Goal: Information Seeking & Learning: Understand process/instructions

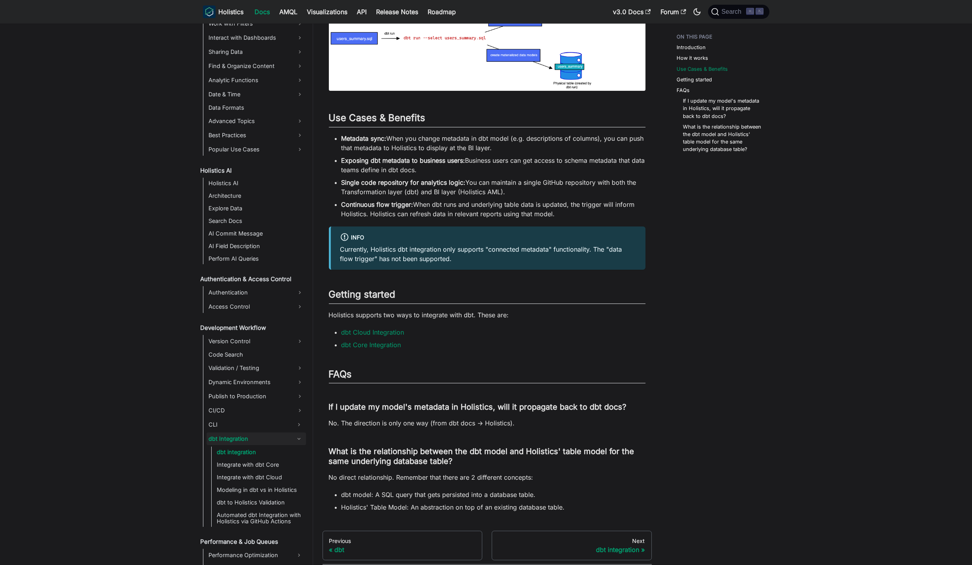
scroll to position [526, 0]
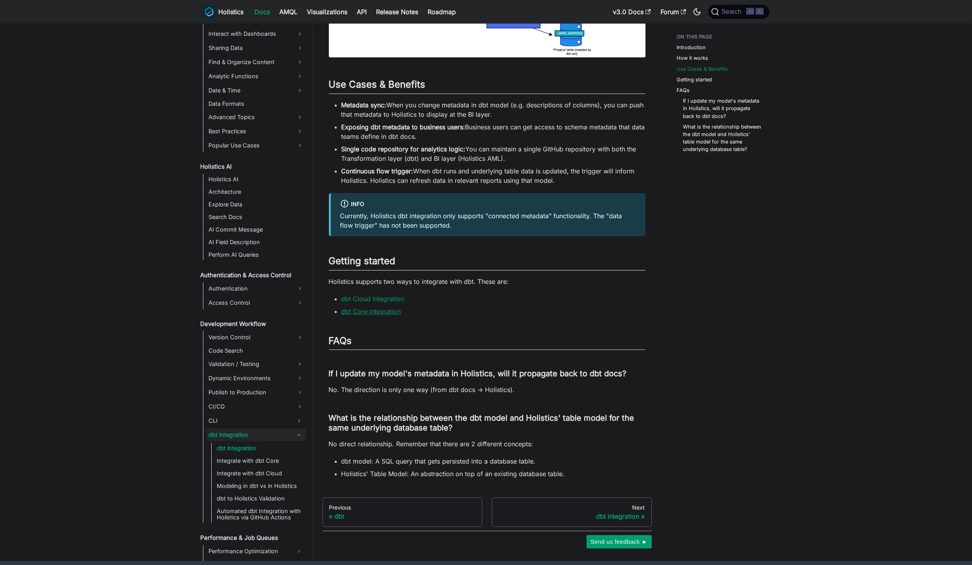
click at [383, 314] on link "dbt Core Integration" at bounding box center [372, 312] width 60 height 8
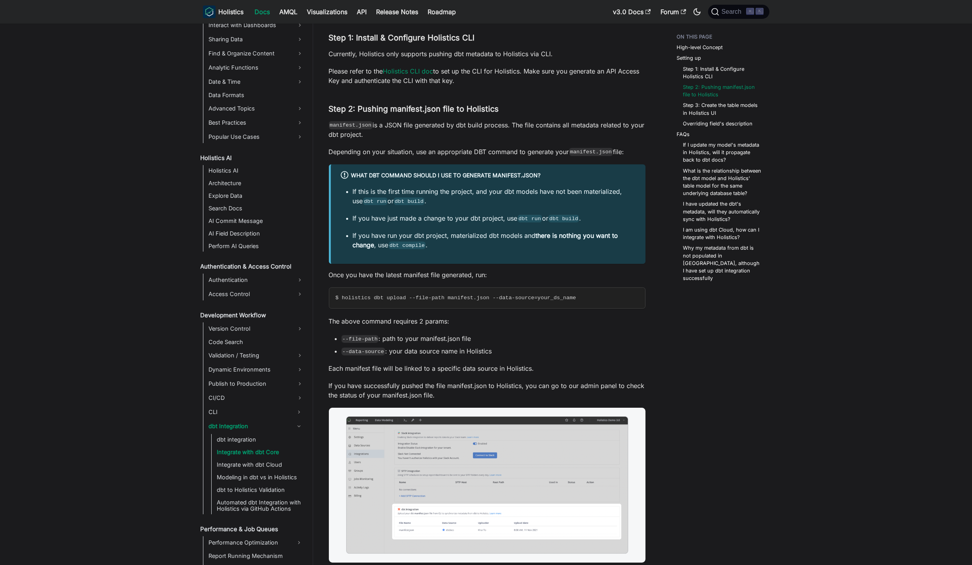
scroll to position [494, 0]
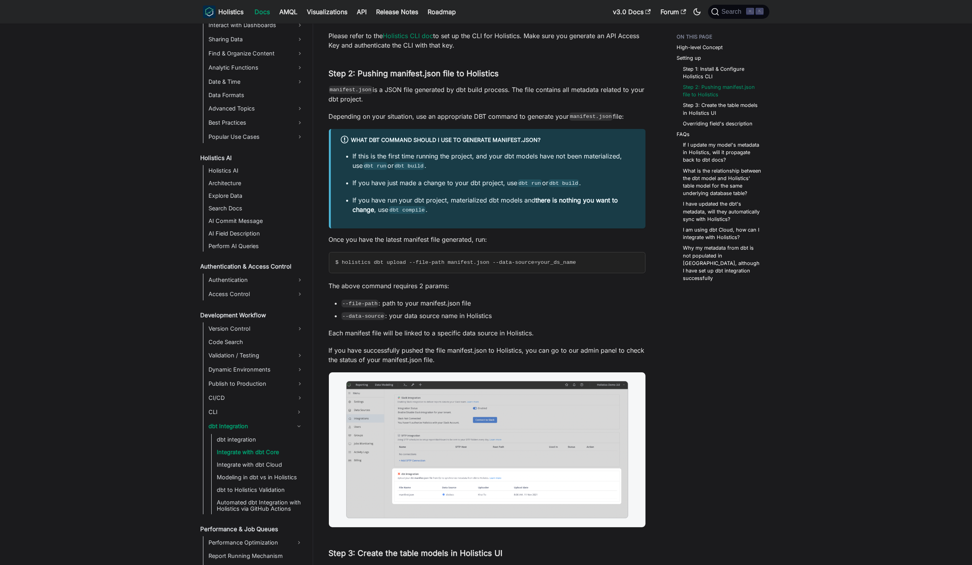
click at [489, 302] on li "--file-path : path to your manifest.json file" at bounding box center [494, 303] width 304 height 9
click at [482, 310] on ul "--file-path : path to your manifest.json file --data-source : your data source …" at bounding box center [487, 310] width 317 height 22
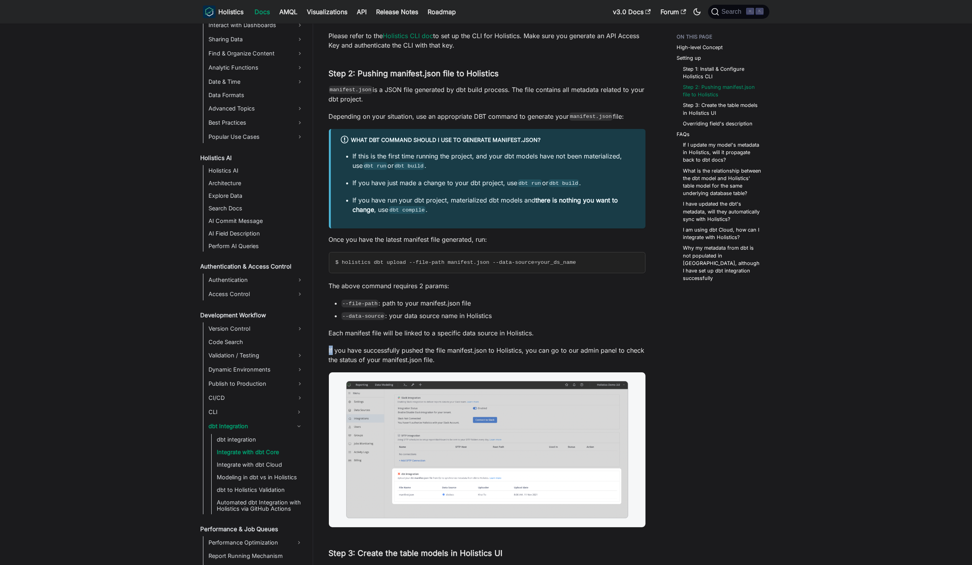
click at [476, 355] on p "If you have successfully pushed the file manifest.json to Holistics, you can go…" at bounding box center [487, 355] width 317 height 19
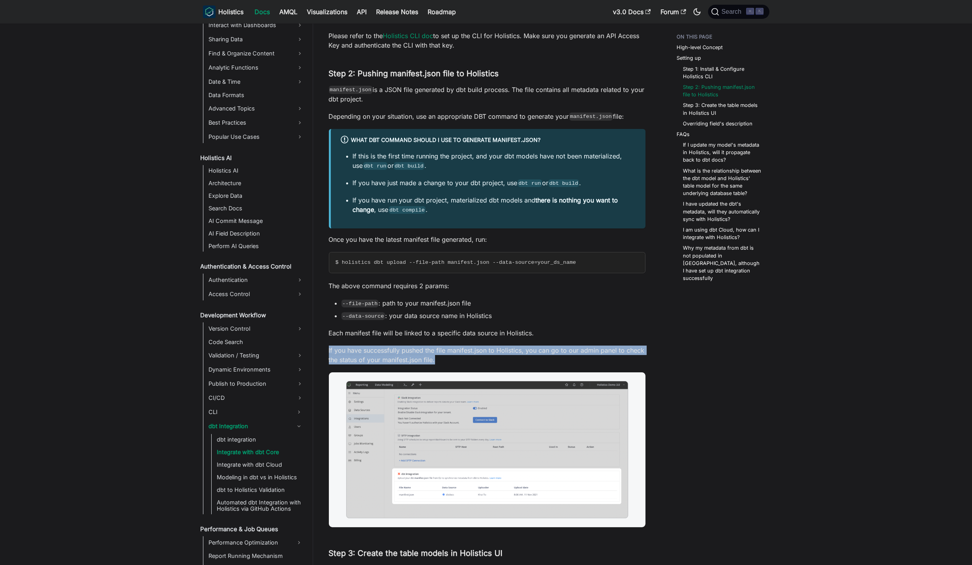
click at [476, 355] on p "If you have successfully pushed the file manifest.json to Holistics, you can go…" at bounding box center [487, 355] width 317 height 19
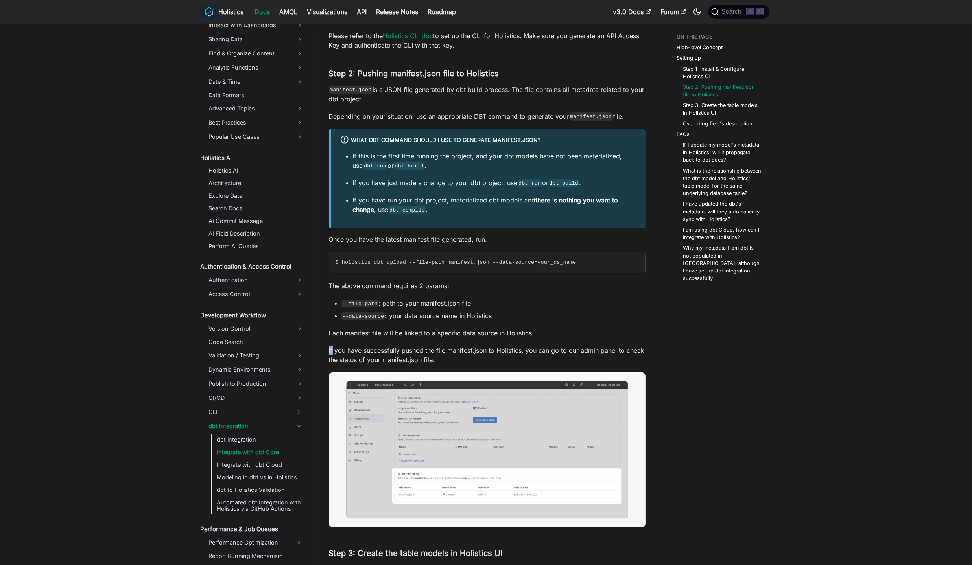
click at [459, 348] on p "If you have successfully pushed the file manifest.json to Holistics, you can go…" at bounding box center [487, 355] width 317 height 19
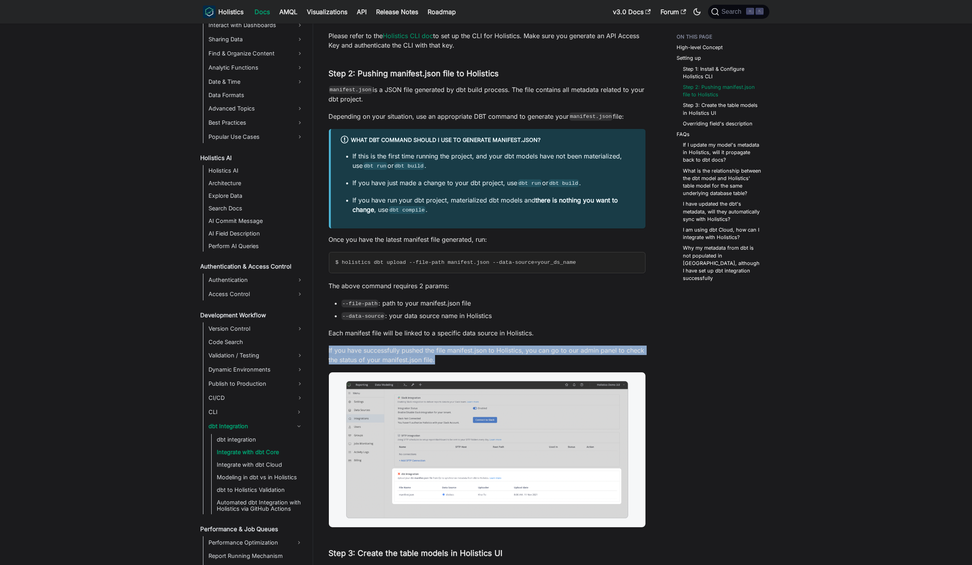
click at [459, 352] on p "If you have successfully pushed the file manifest.json to Holistics, you can go…" at bounding box center [487, 355] width 317 height 19
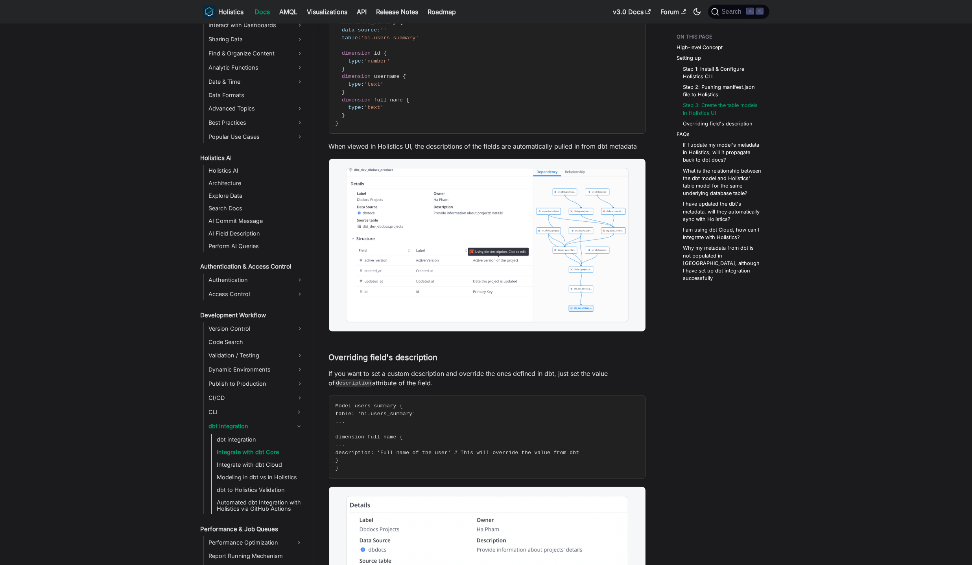
scroll to position [1158, 0]
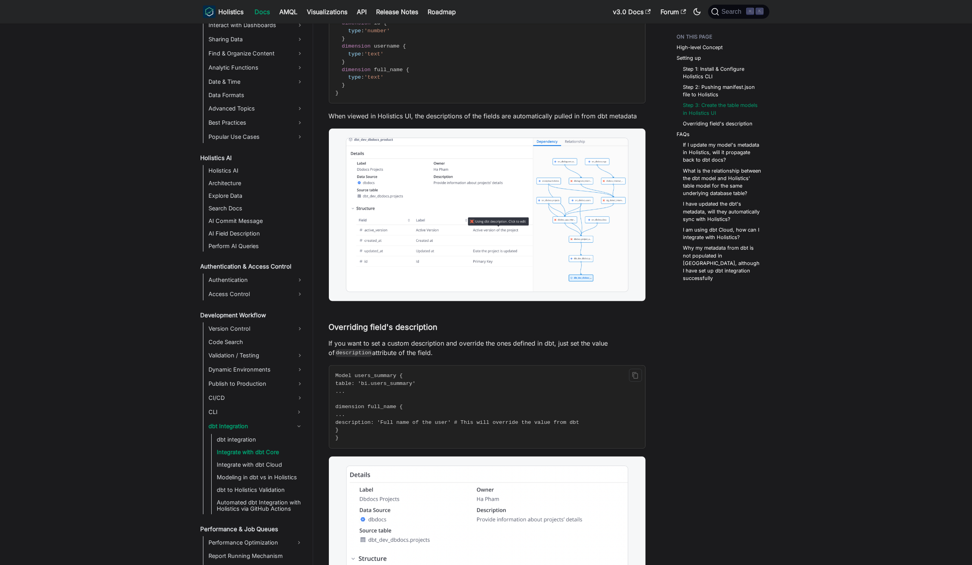
click at [469, 375] on code "Model users_summary { table: 'bi.users_summary' ... dimension full_name { ... d…" at bounding box center [486, 407] width 315 height 82
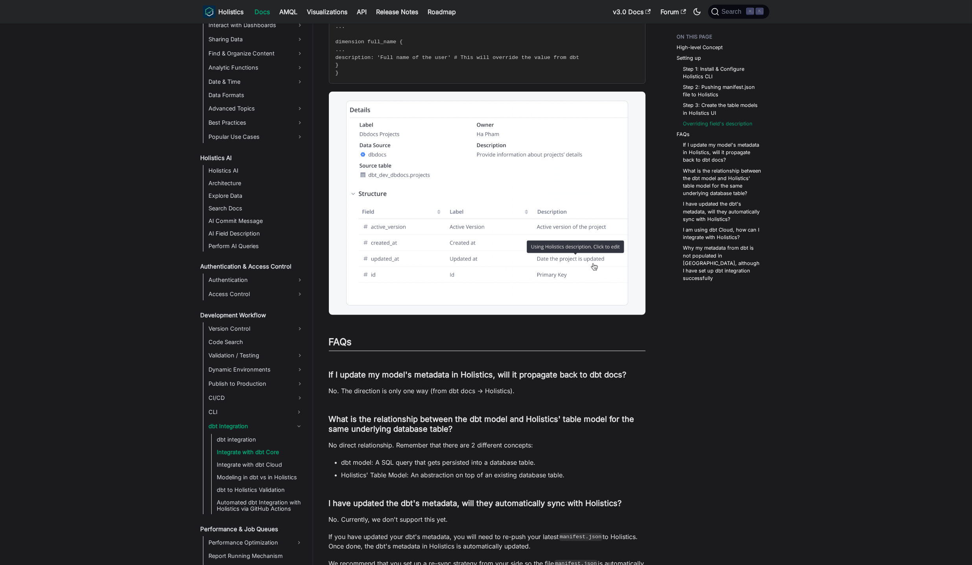
scroll to position [1535, 0]
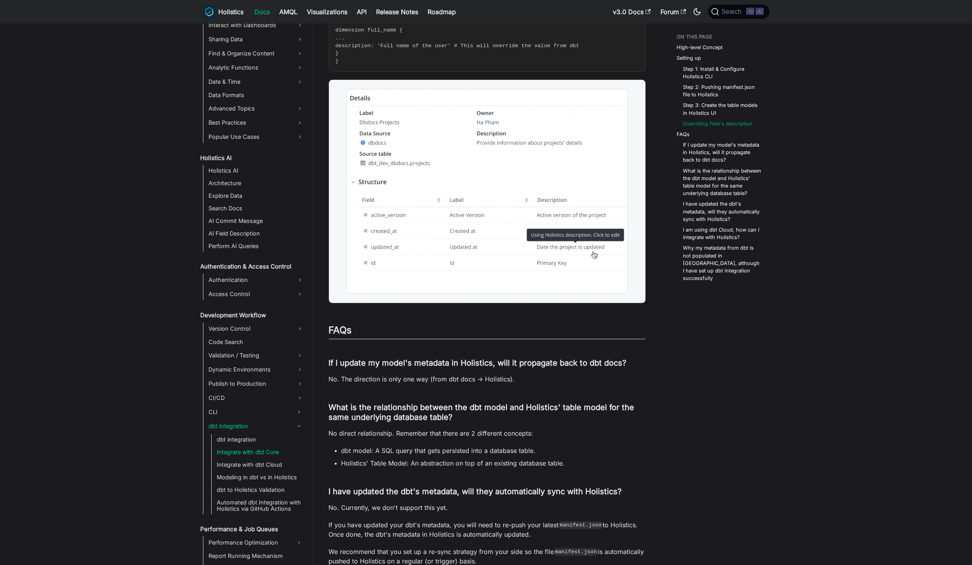
click at [473, 384] on p "No. The direction is only one way (from dbt docs → Holistics)." at bounding box center [487, 379] width 317 height 9
